Goal: Navigation & Orientation: Find specific page/section

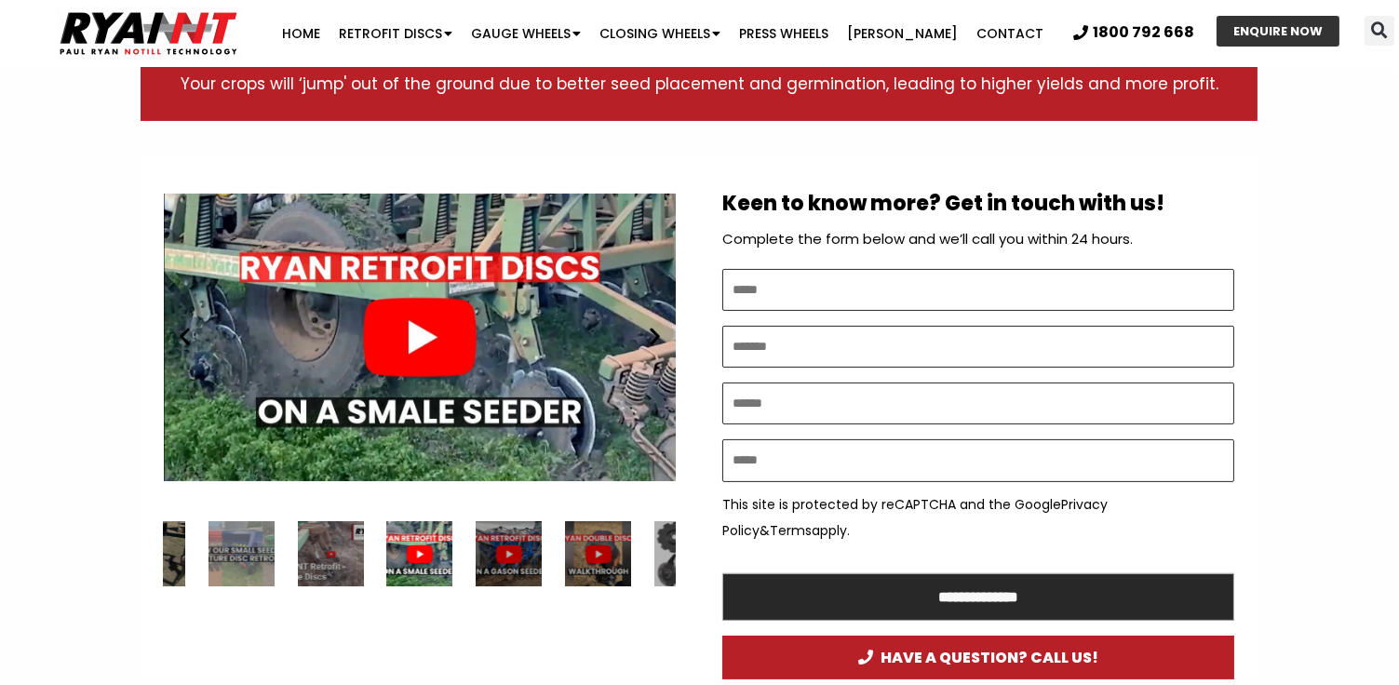
scroll to position [902, 0]
click at [435, 350] on div "Play" at bounding box center [420, 337] width 512 height 321
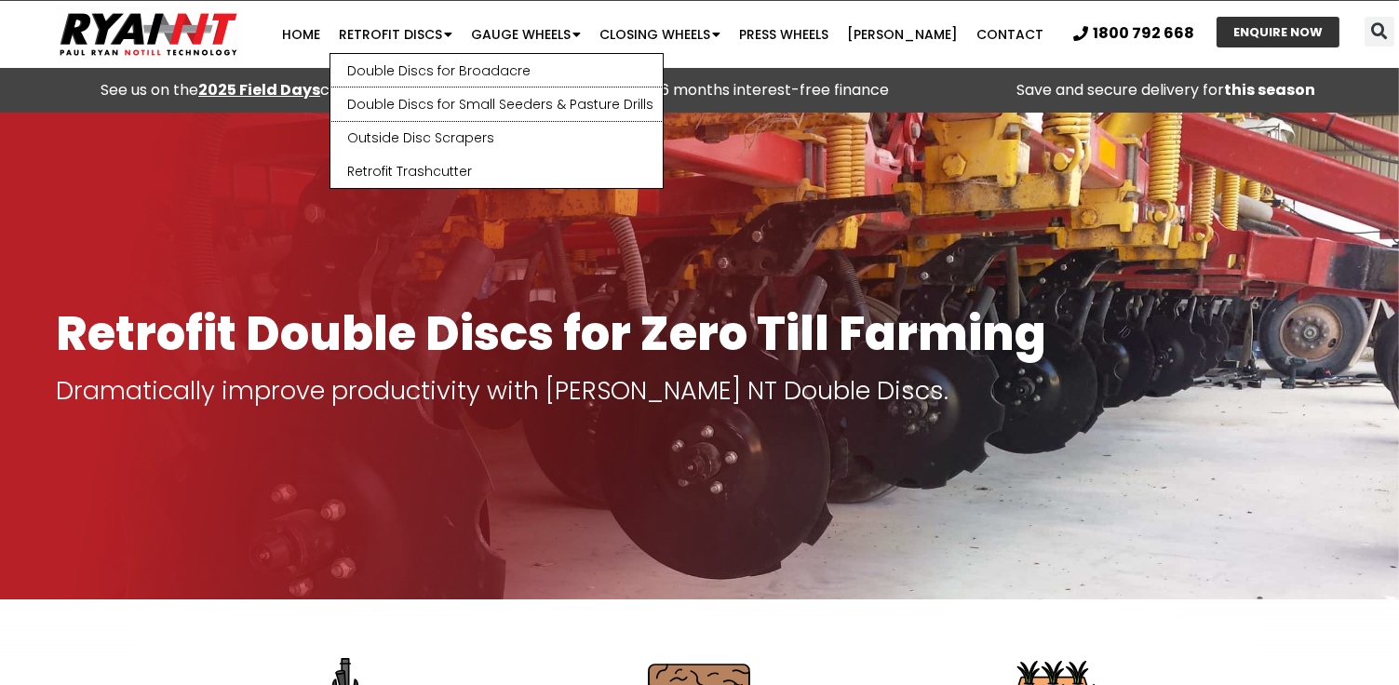
click at [415, 109] on link "Double Discs for Small Seeders & Pasture Drills" at bounding box center [496, 104] width 332 height 34
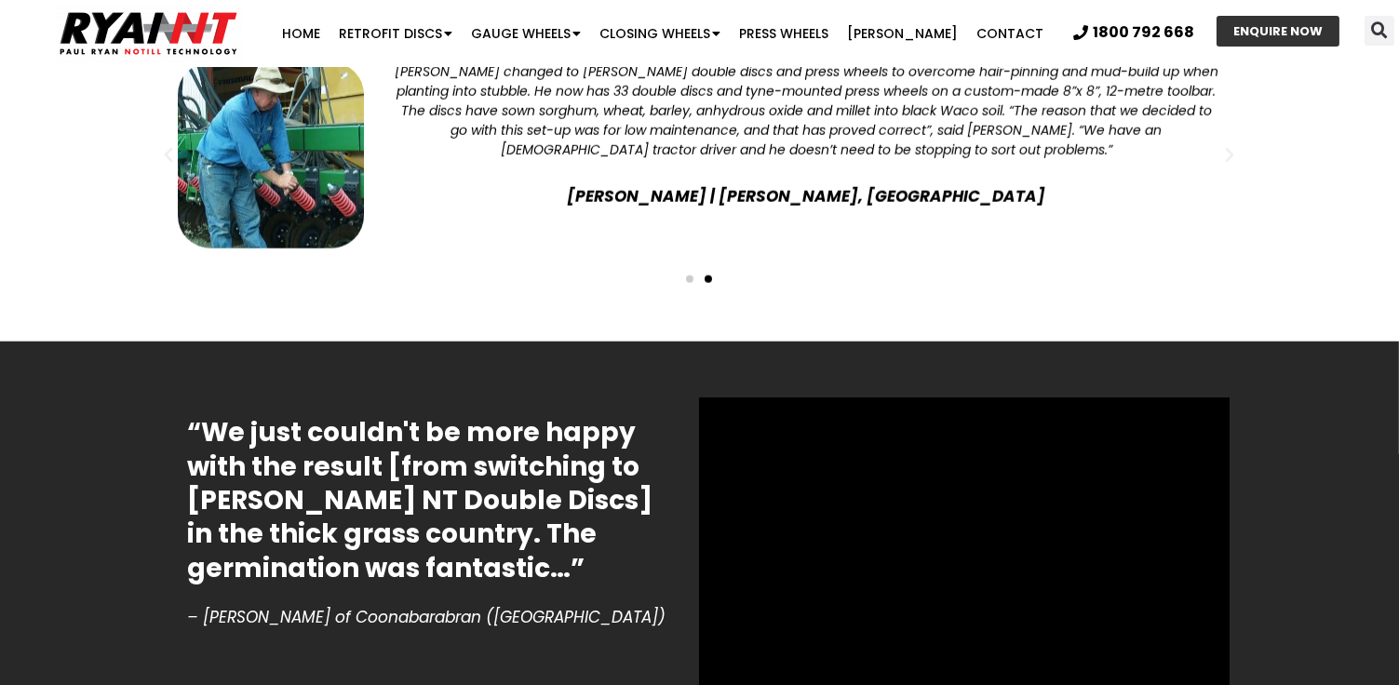
scroll to position [4273, 0]
